Goal: Task Accomplishment & Management: Use online tool/utility

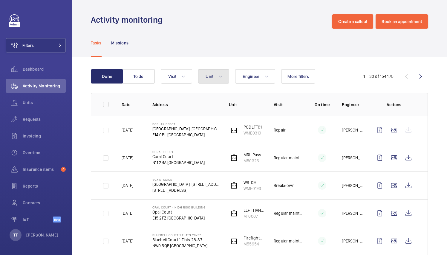
click at [219, 75] on mat-icon at bounding box center [220, 76] width 5 height 7
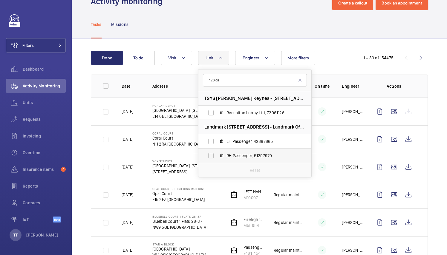
scroll to position [36, 0]
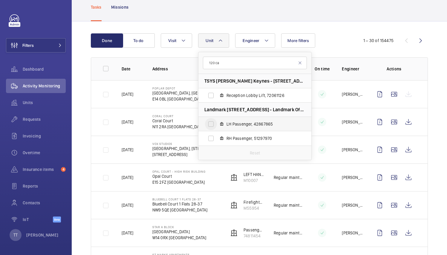
type input "120 ca"
click at [210, 124] on input "LH Passenger, 42867865" at bounding box center [211, 124] width 12 height 12
checkbox input "true"
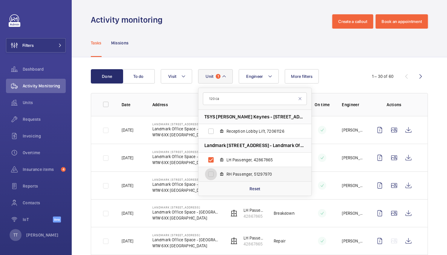
click at [211, 174] on input "RH Passenger, 51297970" at bounding box center [211, 175] width 12 height 12
checkbox input "true"
click at [332, 163] on td "[PERSON_NAME]" at bounding box center [347, 158] width 31 height 28
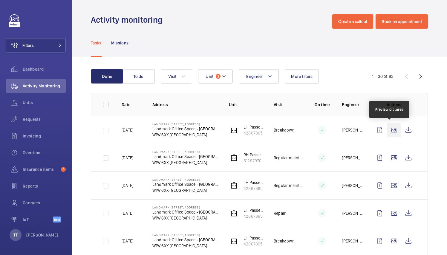
click at [388, 131] on wm-front-icon-button at bounding box center [394, 130] width 14 height 14
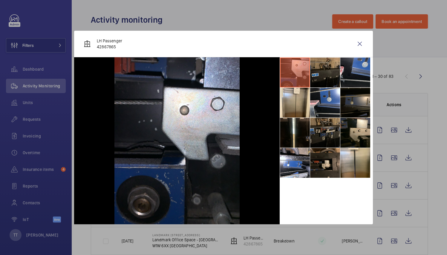
click at [320, 136] on li at bounding box center [325, 133] width 30 height 30
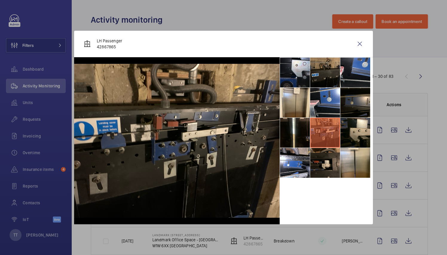
click at [319, 136] on li at bounding box center [325, 133] width 30 height 30
click at [362, 45] on wm-front-icon-button at bounding box center [360, 44] width 14 height 14
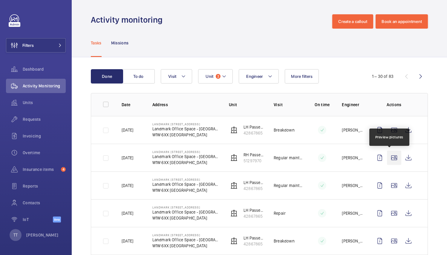
click at [391, 161] on wm-front-icon-button at bounding box center [394, 158] width 14 height 14
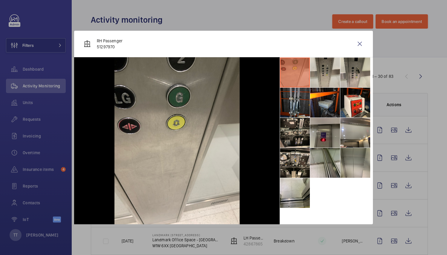
click at [328, 141] on li at bounding box center [325, 133] width 30 height 30
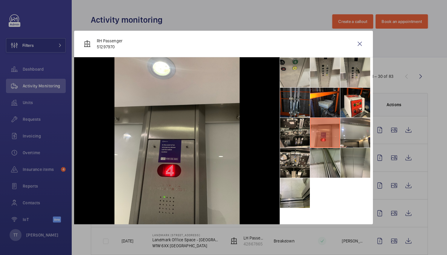
click at [285, 99] on li at bounding box center [295, 103] width 30 height 30
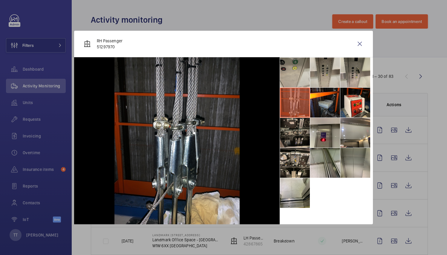
click at [283, 131] on li at bounding box center [295, 133] width 30 height 30
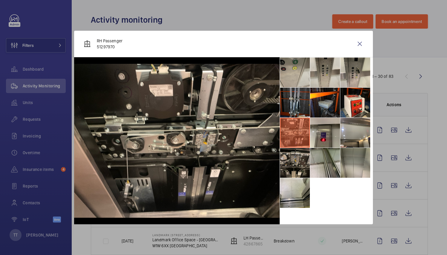
click at [287, 161] on li at bounding box center [295, 163] width 30 height 30
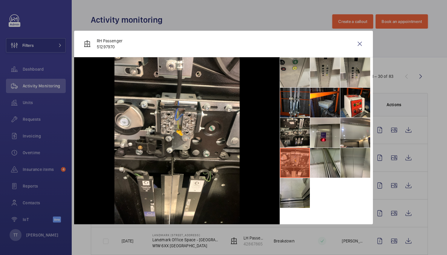
click at [286, 201] on li at bounding box center [295, 193] width 30 height 30
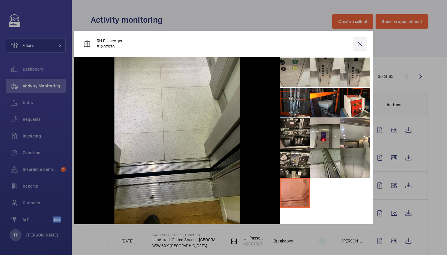
click at [361, 47] on wm-front-icon-button at bounding box center [360, 44] width 14 height 14
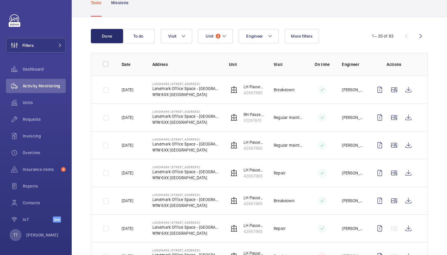
scroll to position [45, 0]
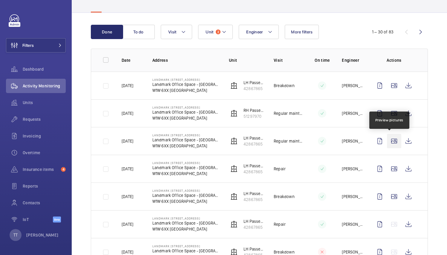
click at [389, 141] on wm-front-icon-button at bounding box center [394, 141] width 14 height 14
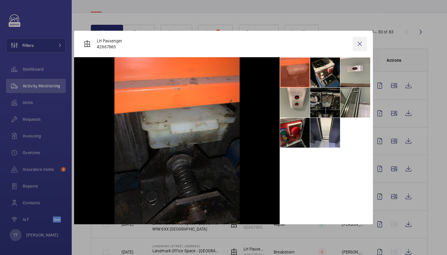
click at [360, 48] on wm-front-icon-button at bounding box center [360, 44] width 14 height 14
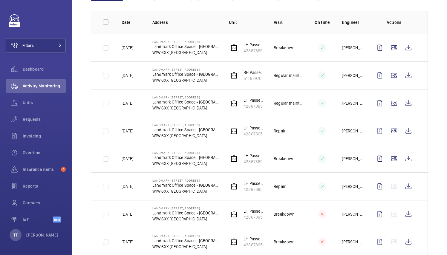
scroll to position [82, 0]
click at [351, 104] on p "[PERSON_NAME]" at bounding box center [352, 104] width 21 height 6
click at [343, 76] on p "[PERSON_NAME]" at bounding box center [352, 76] width 21 height 6
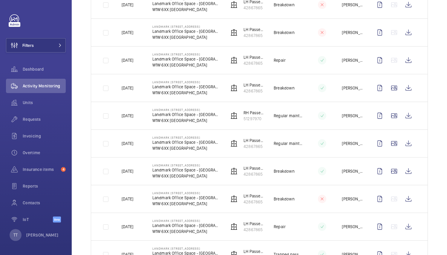
scroll to position [293, 0]
click at [390, 170] on wm-front-icon-button at bounding box center [394, 171] width 14 height 14
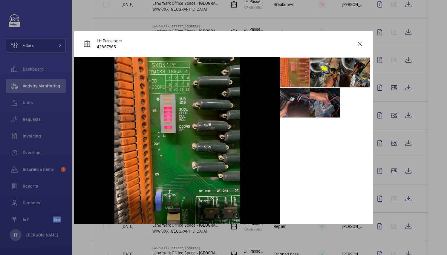
click at [324, 95] on li at bounding box center [325, 103] width 30 height 30
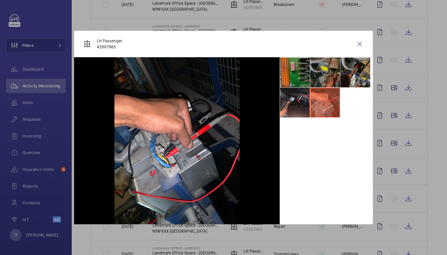
click at [320, 75] on li at bounding box center [325, 73] width 30 height 30
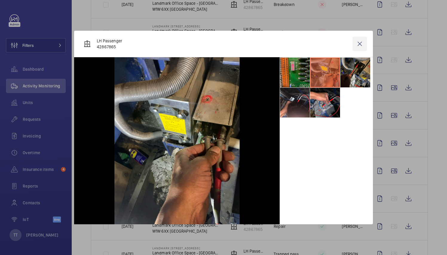
click at [361, 46] on wm-front-icon-button at bounding box center [360, 44] width 14 height 14
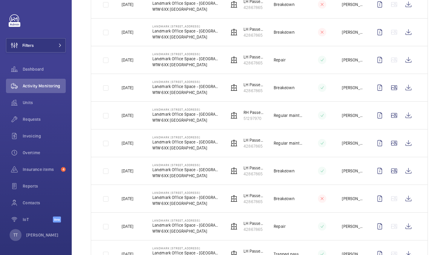
click at [419, 175] on td at bounding box center [395, 171] width 65 height 28
